Goal: Transaction & Acquisition: Purchase product/service

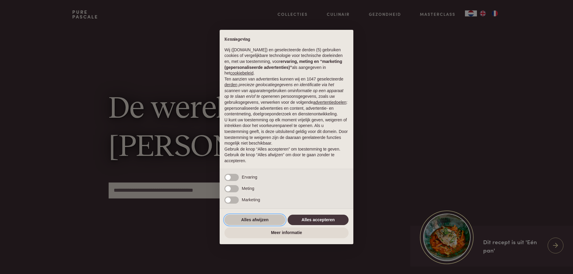
click at [256, 222] on button "Alles afwijzen" at bounding box center [255, 220] width 61 height 11
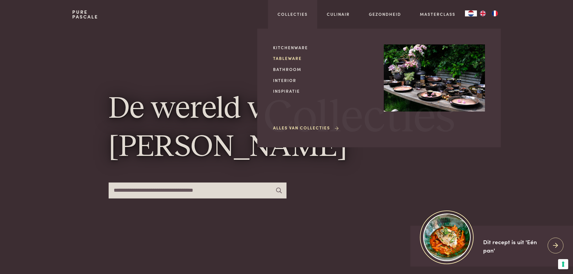
click at [296, 58] on link "Tableware" at bounding box center [323, 58] width 101 height 6
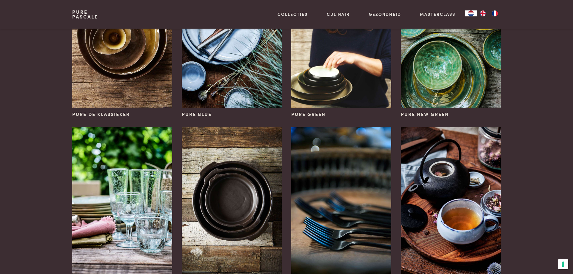
scroll to position [244, 0]
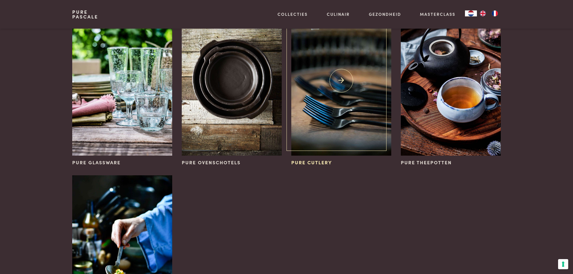
click at [360, 104] on img at bounding box center [341, 81] width 100 height 150
click at [342, 79] on img at bounding box center [341, 81] width 100 height 150
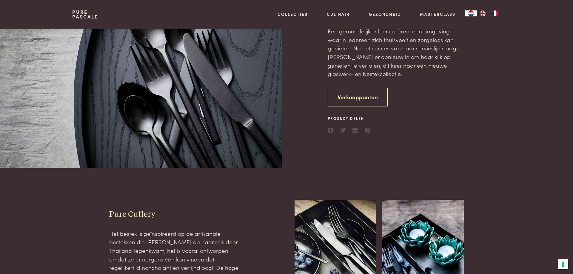
click at [354, 93] on link "Verkooppunten" at bounding box center [358, 97] width 60 height 19
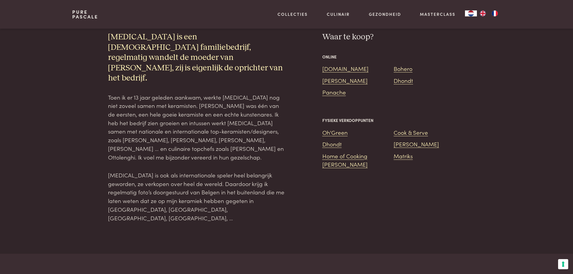
scroll to position [435, 0]
click at [332, 67] on link "Bol.com" at bounding box center [346, 68] width 46 height 8
